Goal: Task Accomplishment & Management: Use online tool/utility

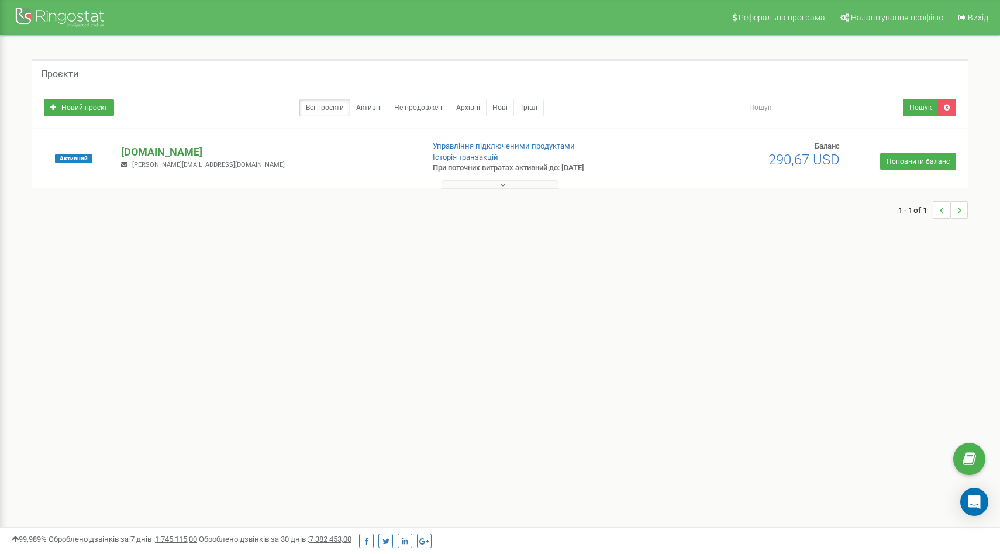
click at [146, 150] on p "[DOMAIN_NAME]" at bounding box center [267, 151] width 292 height 15
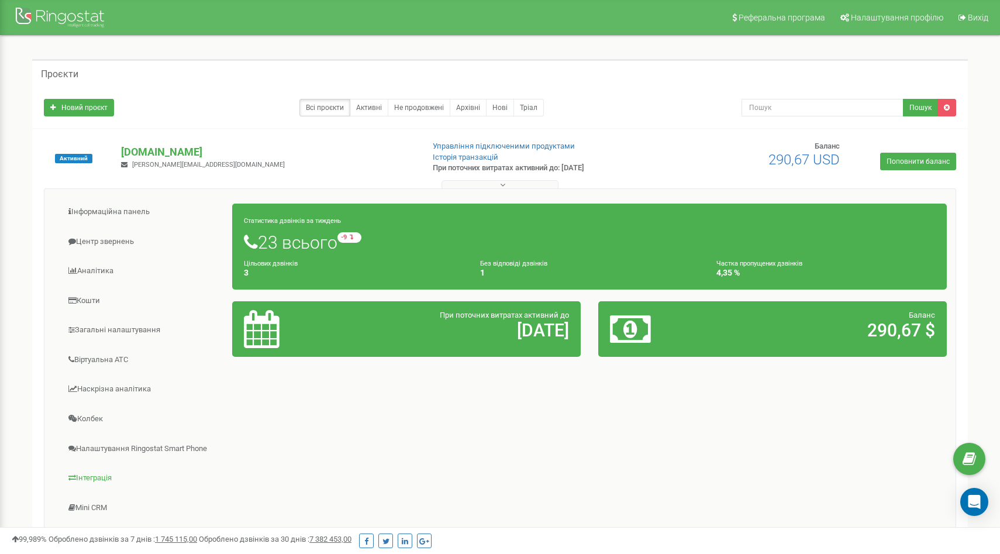
scroll to position [148, 0]
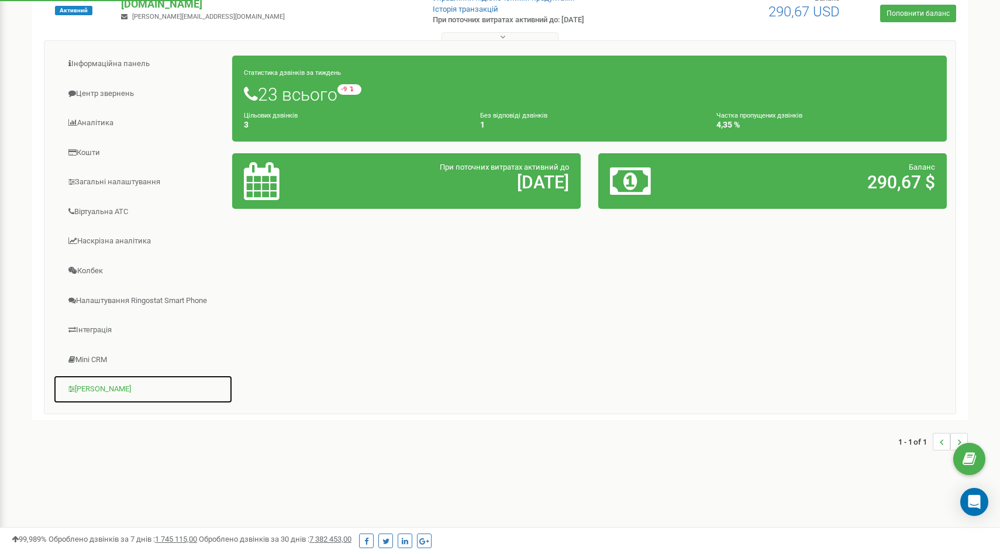
click at [91, 392] on link "[PERSON_NAME]" at bounding box center [143, 389] width 180 height 29
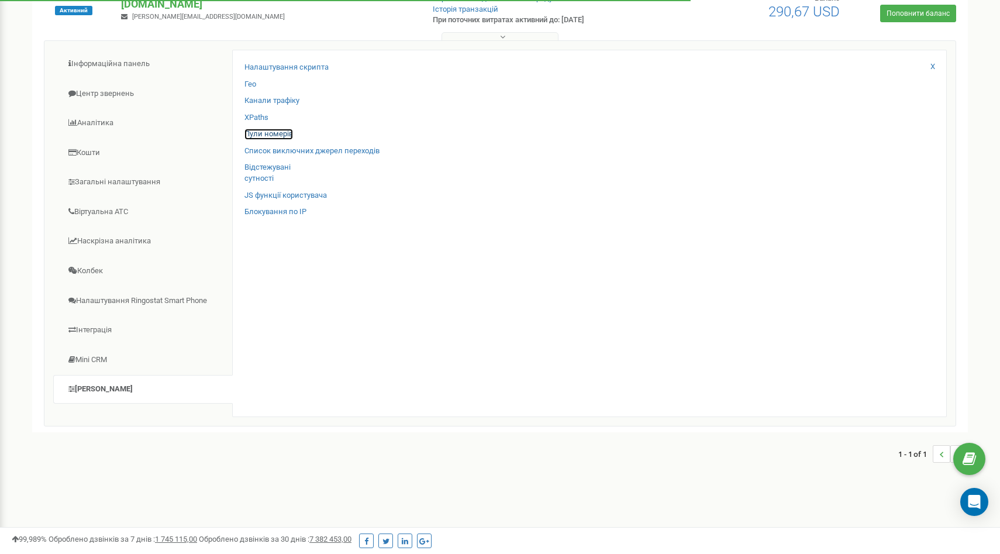
click at [277, 134] on link "Пули номерів" at bounding box center [268, 134] width 49 height 11
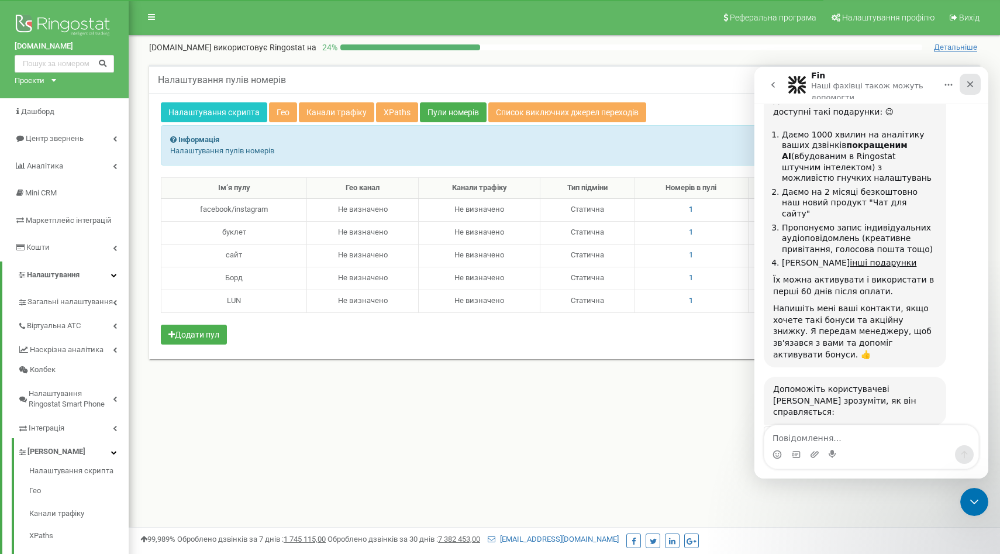
scroll to position [1492, 0]
click at [971, 82] on icon "Закрити" at bounding box center [969, 84] width 9 height 9
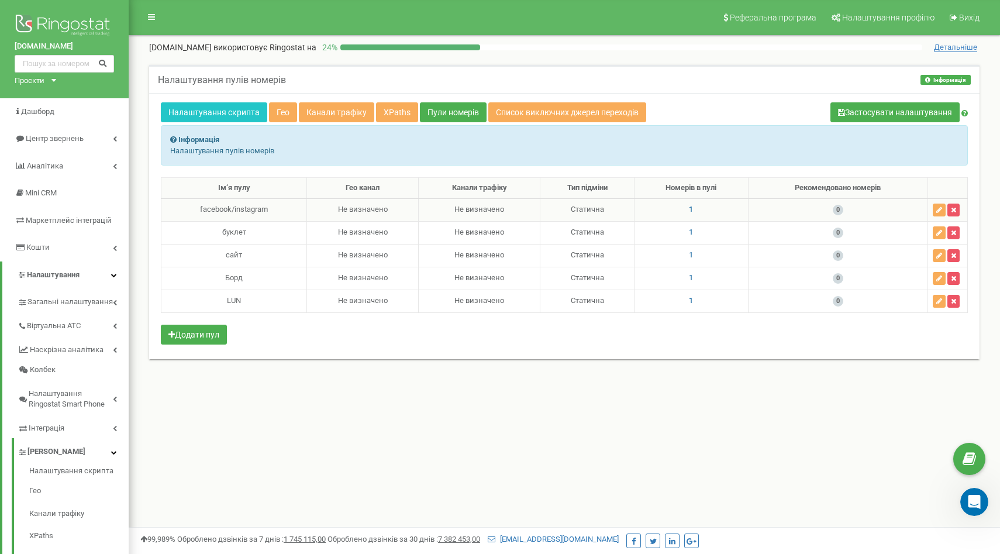
click at [684, 208] on td "1" at bounding box center [691, 209] width 114 height 23
click at [692, 209] on td "1" at bounding box center [691, 209] width 114 height 23
click at [689, 209] on span "1" at bounding box center [691, 209] width 4 height 9
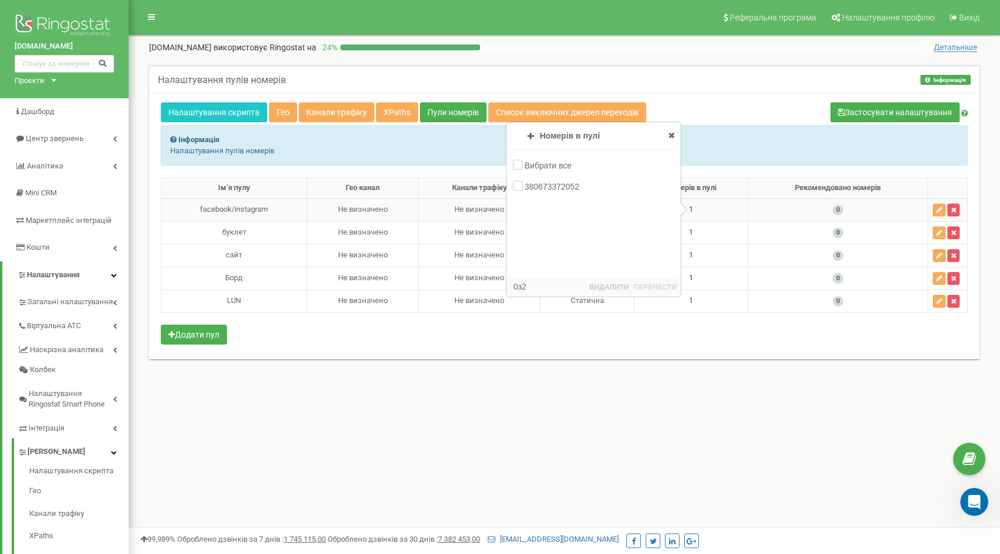
click at [672, 136] on icon at bounding box center [671, 135] width 6 height 8
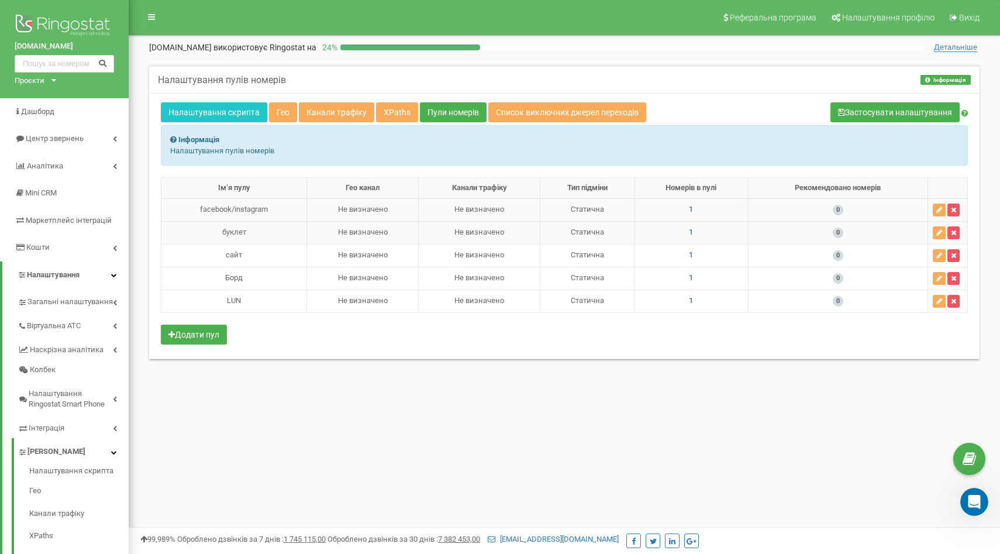
click at [689, 233] on span "1" at bounding box center [691, 231] width 4 height 9
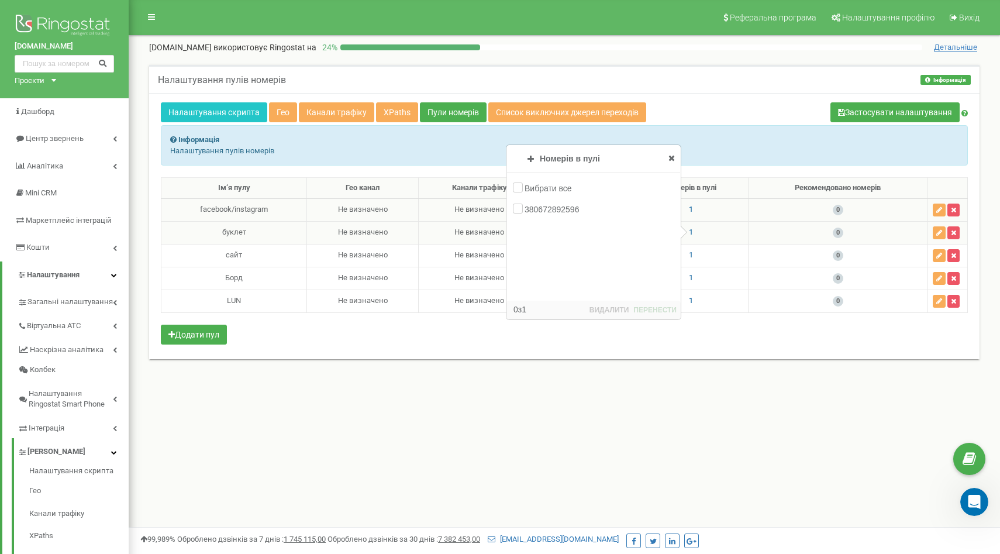
click at [672, 156] on icon at bounding box center [671, 158] width 6 height 8
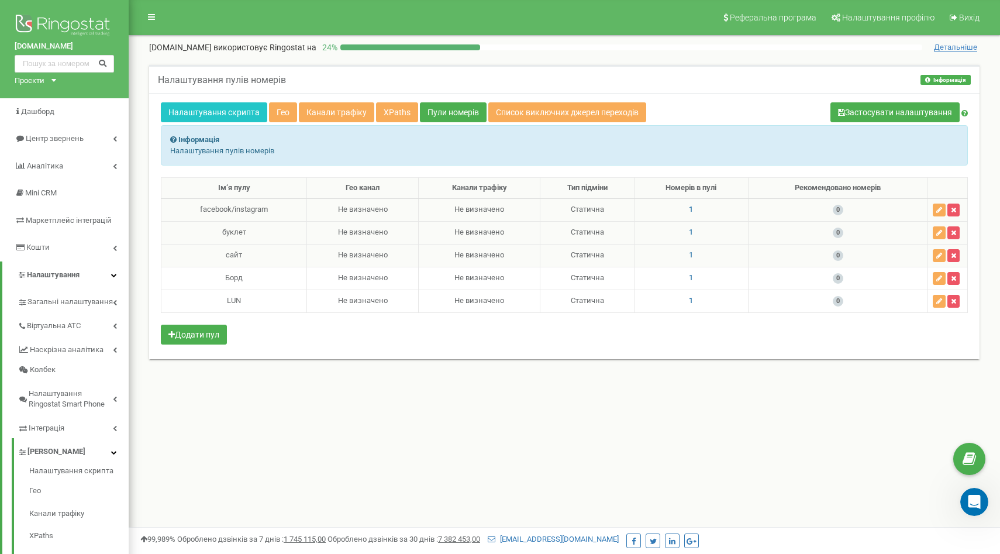
click at [689, 253] on span "1" at bounding box center [691, 254] width 4 height 9
click at [672, 180] on icon at bounding box center [671, 181] width 6 height 8
click at [690, 278] on span "1" at bounding box center [691, 277] width 4 height 9
click at [674, 204] on icon at bounding box center [671, 203] width 6 height 8
click at [689, 299] on span "1" at bounding box center [691, 300] width 4 height 9
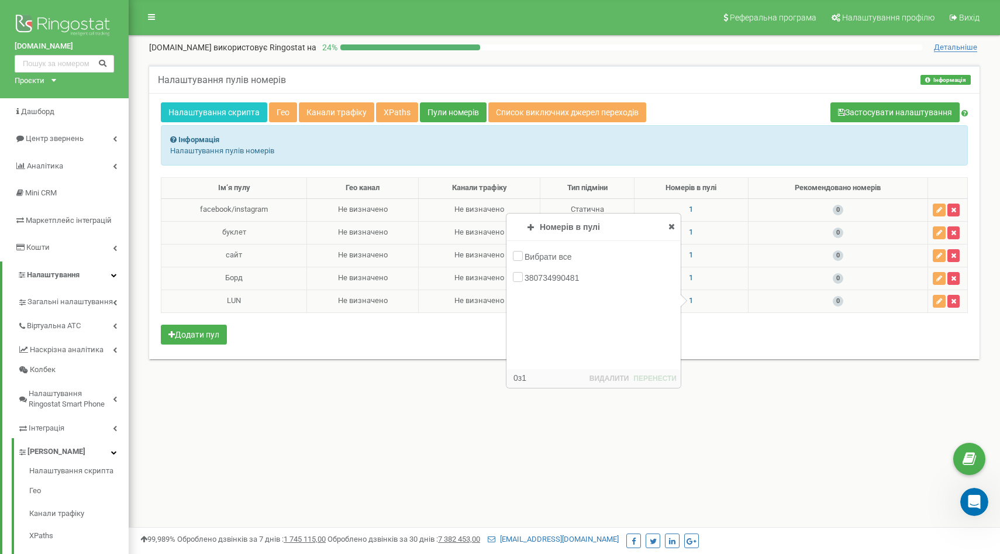
click at [671, 226] on icon at bounding box center [671, 226] width 6 height 8
click at [689, 209] on span "1" at bounding box center [691, 209] width 4 height 9
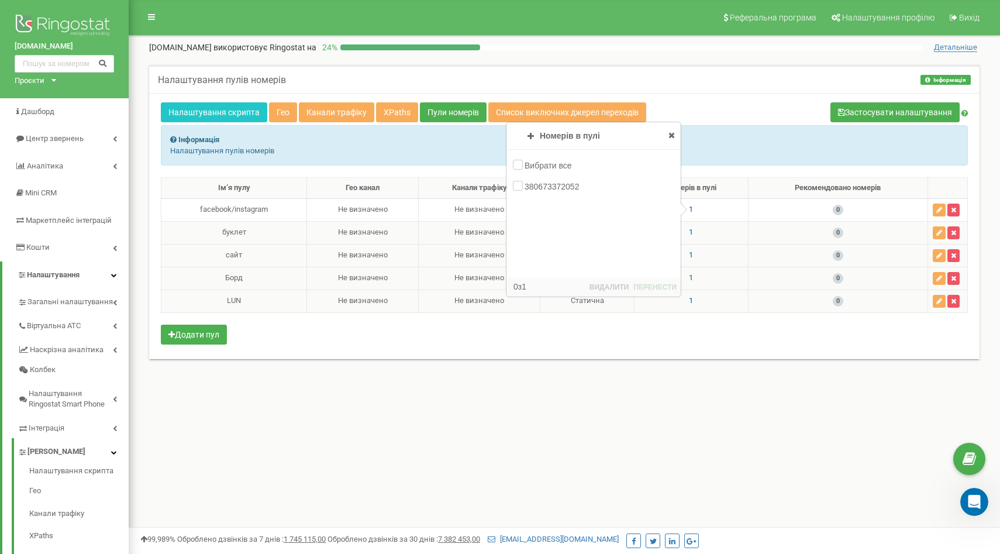
click at [689, 233] on span "1" at bounding box center [691, 231] width 4 height 9
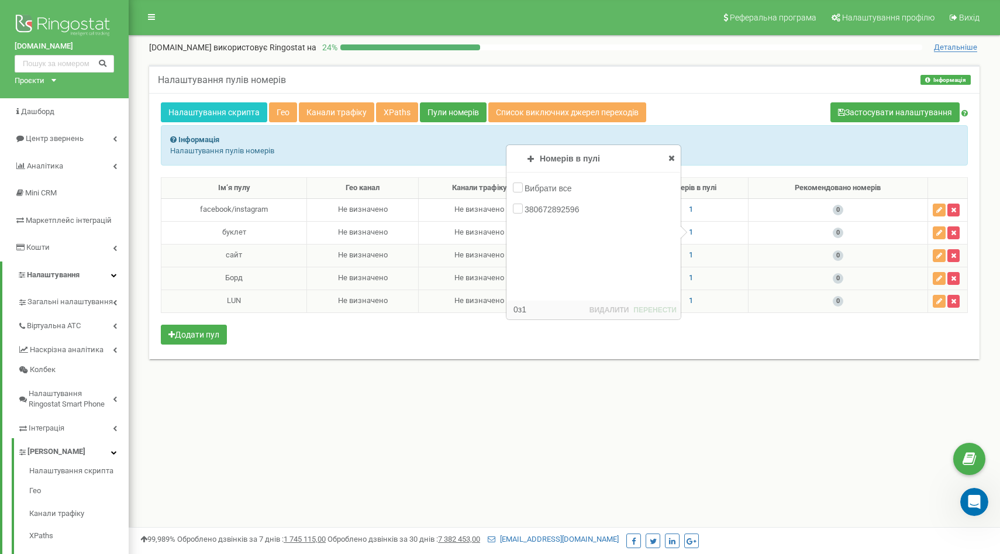
click at [689, 255] on span "1" at bounding box center [691, 254] width 4 height 9
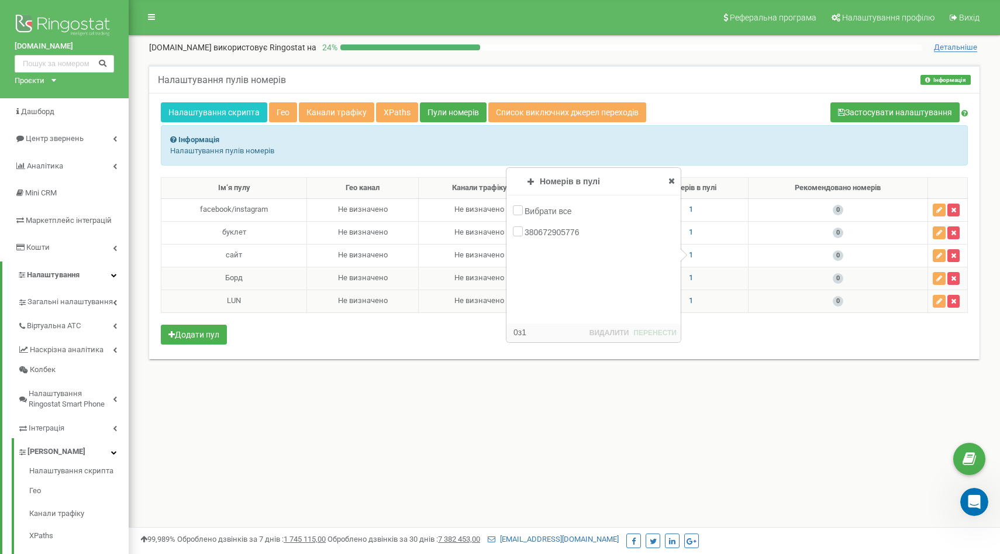
click at [691, 278] on span "1" at bounding box center [691, 277] width 4 height 9
click at [729, 110] on div "Налаштування скрипта Гео Канали трафіку XPaths Пули номерів Список виключних дж…" at bounding box center [564, 113] width 807 height 23
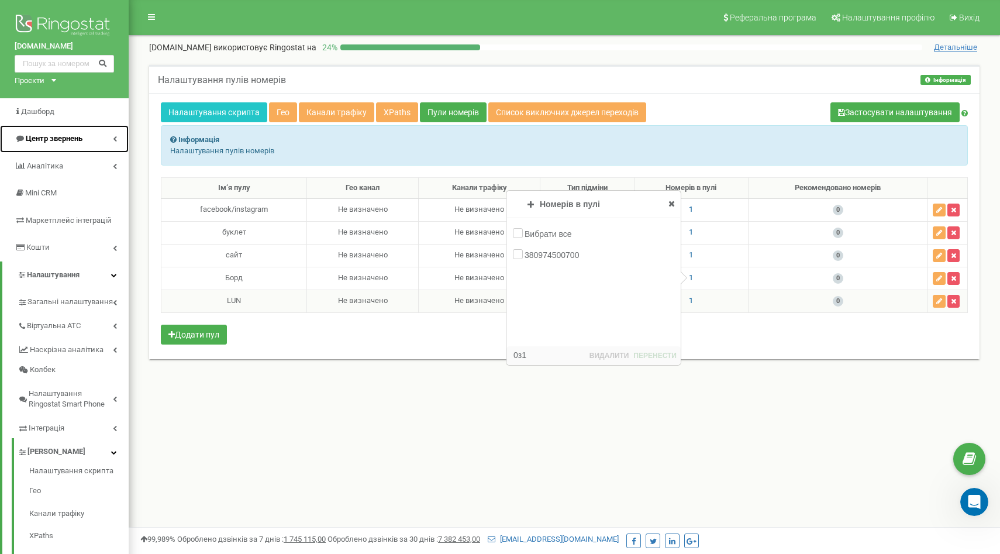
click at [98, 136] on link "Центр звернень" at bounding box center [64, 138] width 129 height 27
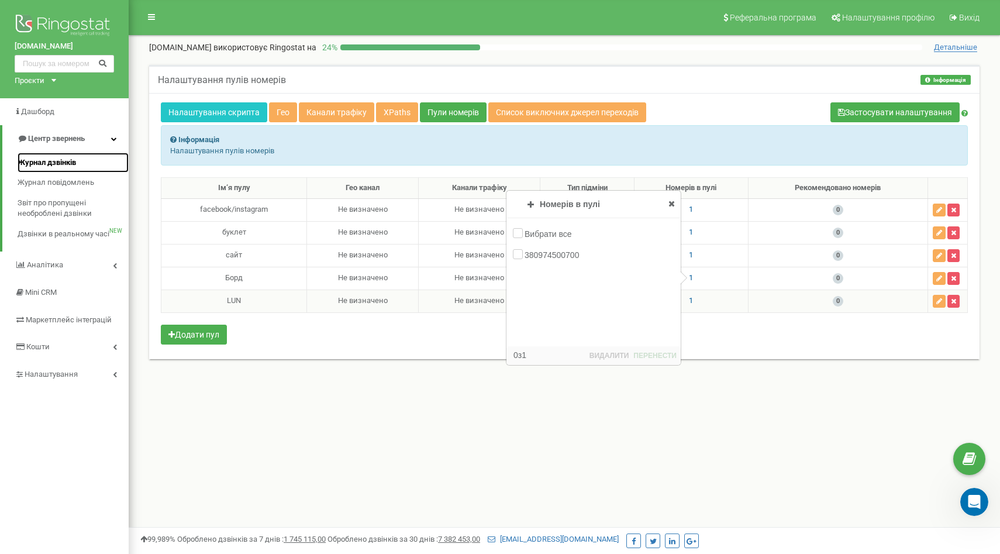
click at [76, 161] on span "Журнал дзвінків" at bounding box center [47, 162] width 58 height 11
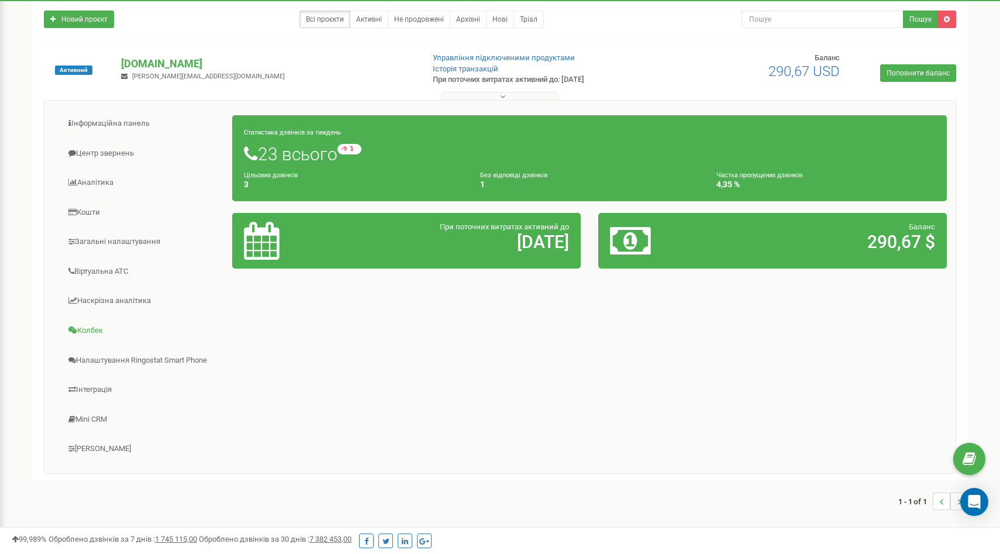
scroll to position [148, 0]
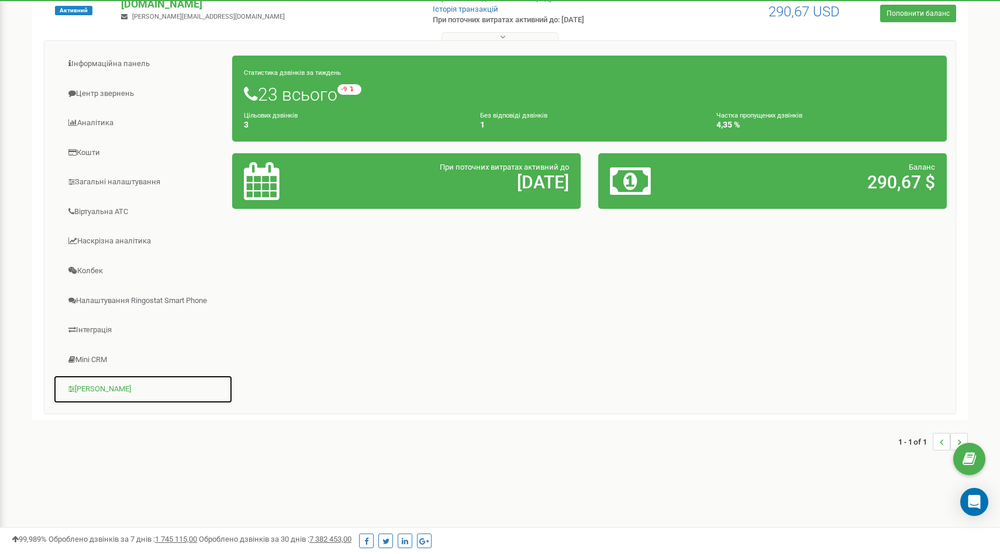
click at [95, 391] on link "[PERSON_NAME]" at bounding box center [143, 389] width 180 height 29
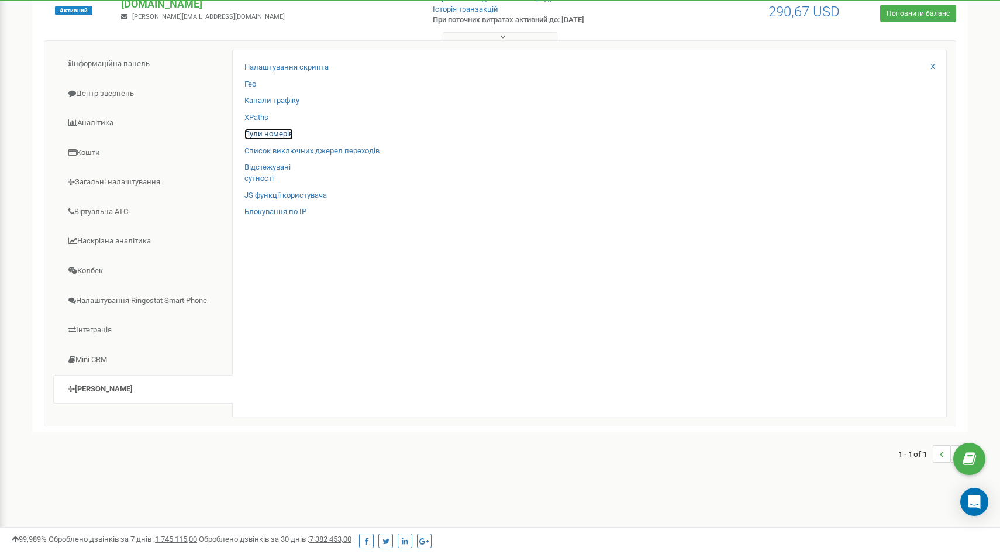
click at [280, 134] on link "Пули номерів" at bounding box center [268, 134] width 49 height 11
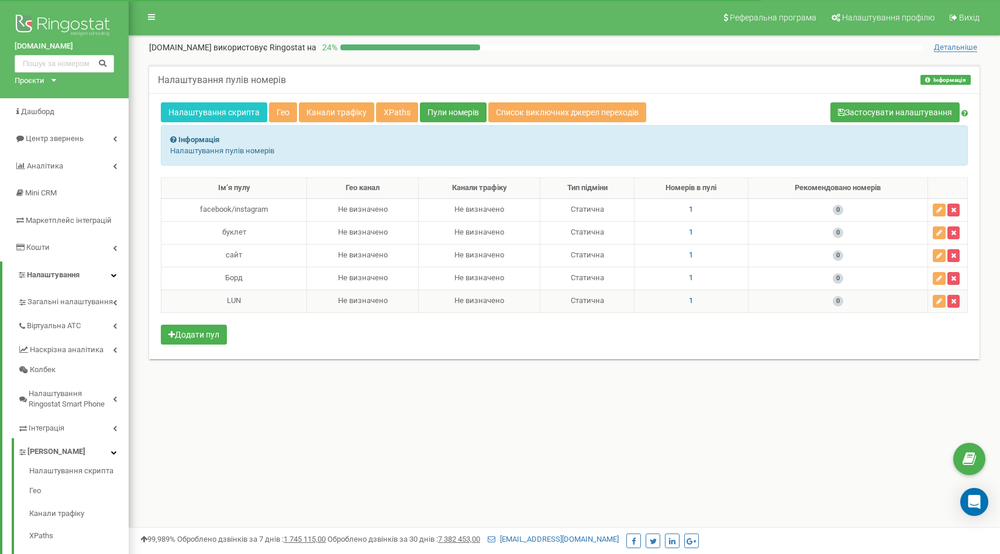
click at [691, 299] on span "1" at bounding box center [691, 300] width 4 height 9
drag, startPoint x: 586, startPoint y: 277, endPoint x: 525, endPoint y: 278, distance: 61.4
click at [525, 278] on div "380734990481" at bounding box center [593, 277] width 173 height 18
copy label "380734990481"
click at [691, 388] on div "Налаштування пулів номерів Інформація Інформація Налаштування пулів номерів Нал…" at bounding box center [564, 225] width 854 height 344
